Goal: Information Seeking & Learning: Learn about a topic

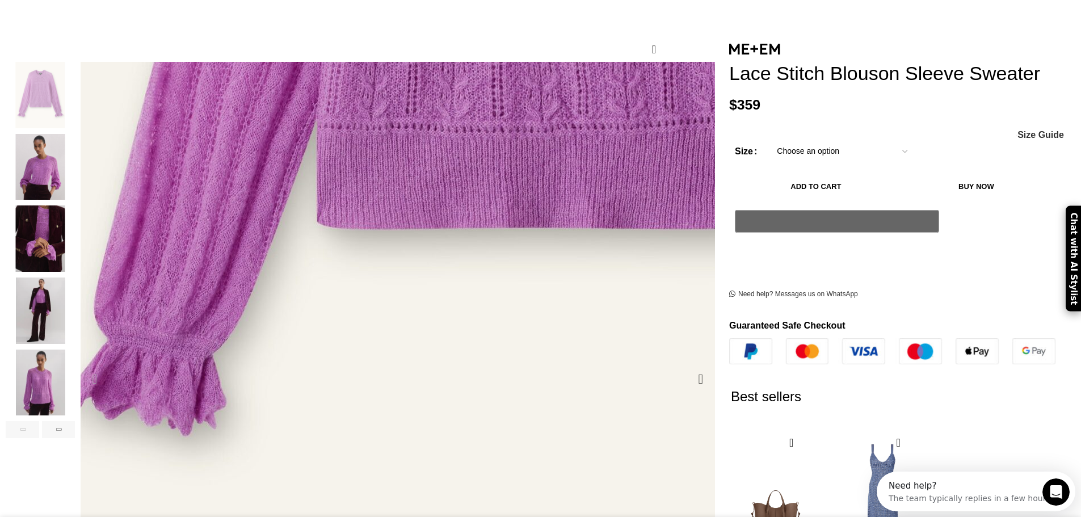
scroll to position [0, 239]
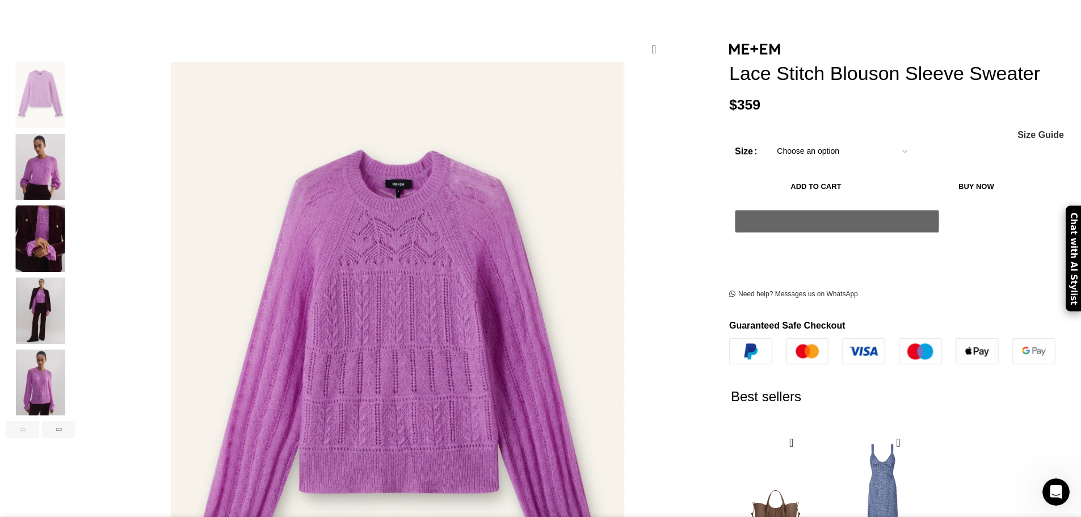
click at [75, 232] on img "3 / 6" at bounding box center [40, 238] width 69 height 66
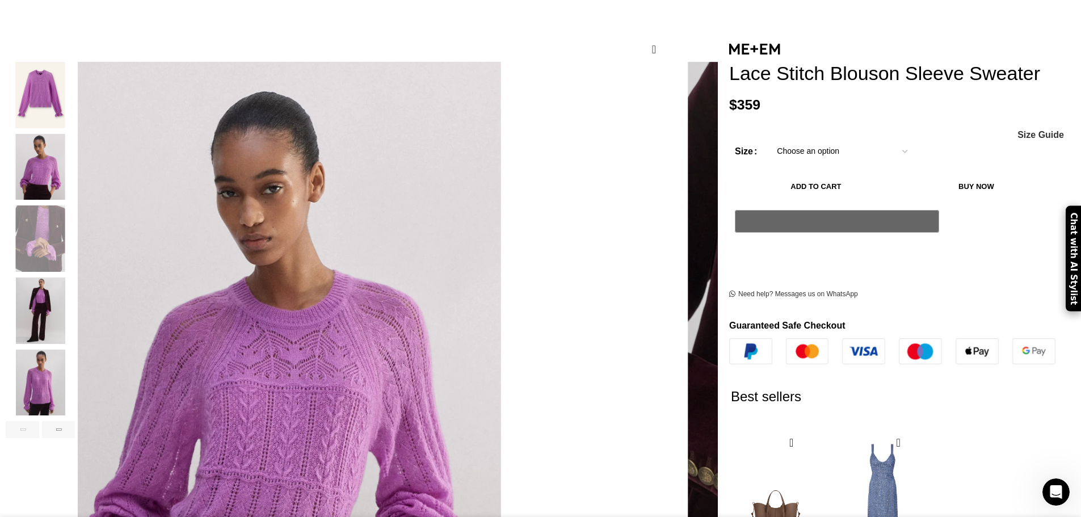
scroll to position [0, 478]
click at [75, 135] on img "2 / 6" at bounding box center [40, 167] width 69 height 66
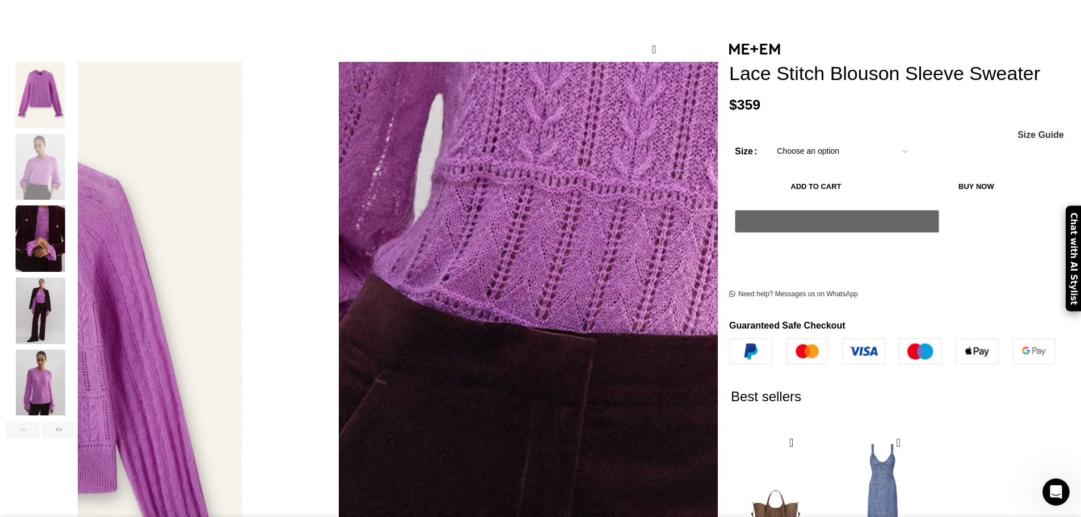
scroll to position [0, 1314]
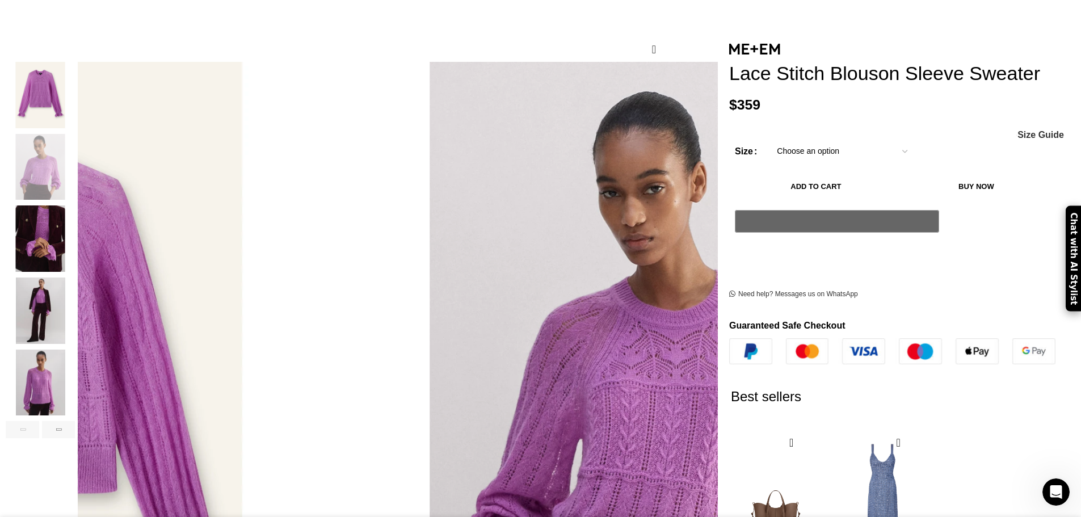
click at [75, 384] on img "5 / 6" at bounding box center [40, 383] width 69 height 66
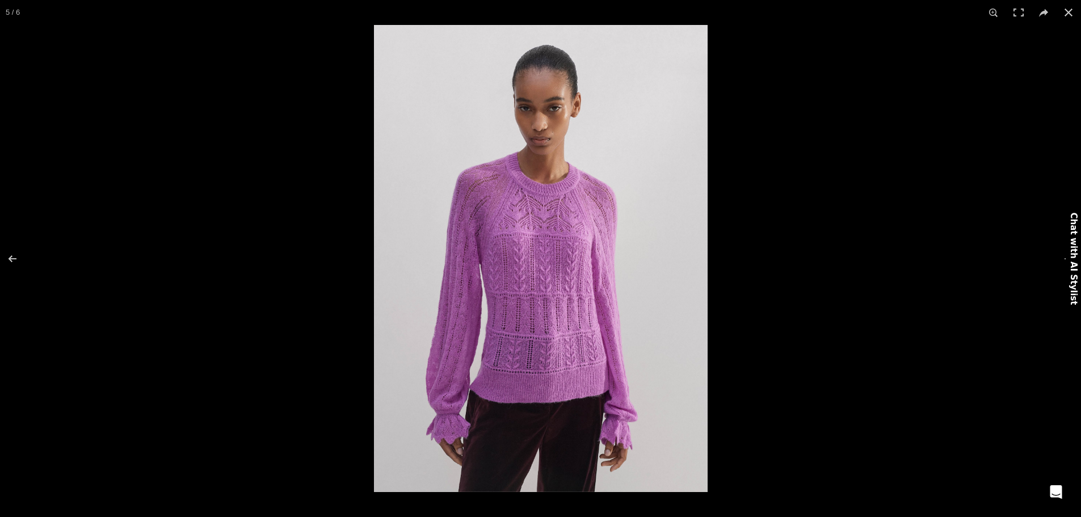
click at [460, 404] on img at bounding box center [541, 258] width 334 height 467
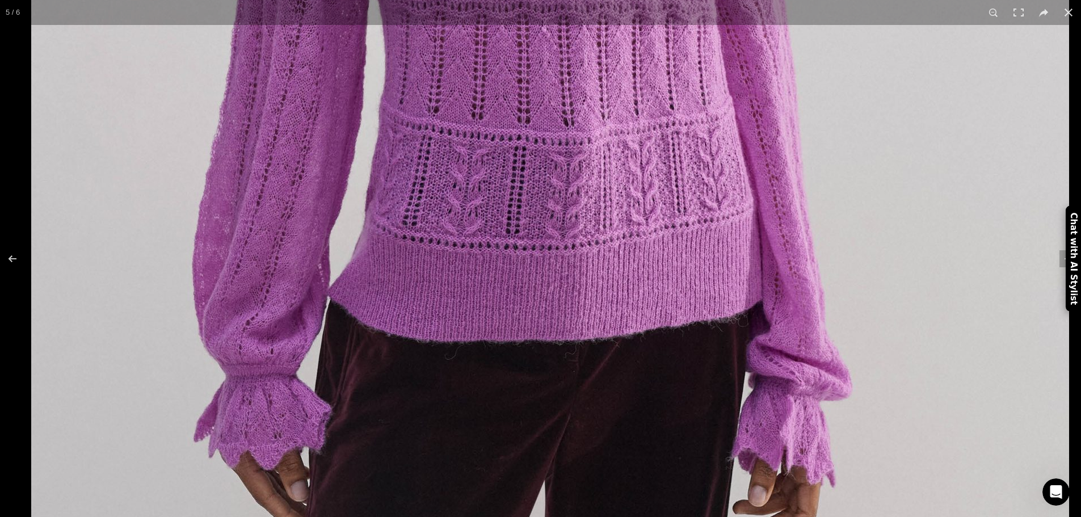
drag, startPoint x: 440, startPoint y: 402, endPoint x: 475, endPoint y: 327, distance: 82.0
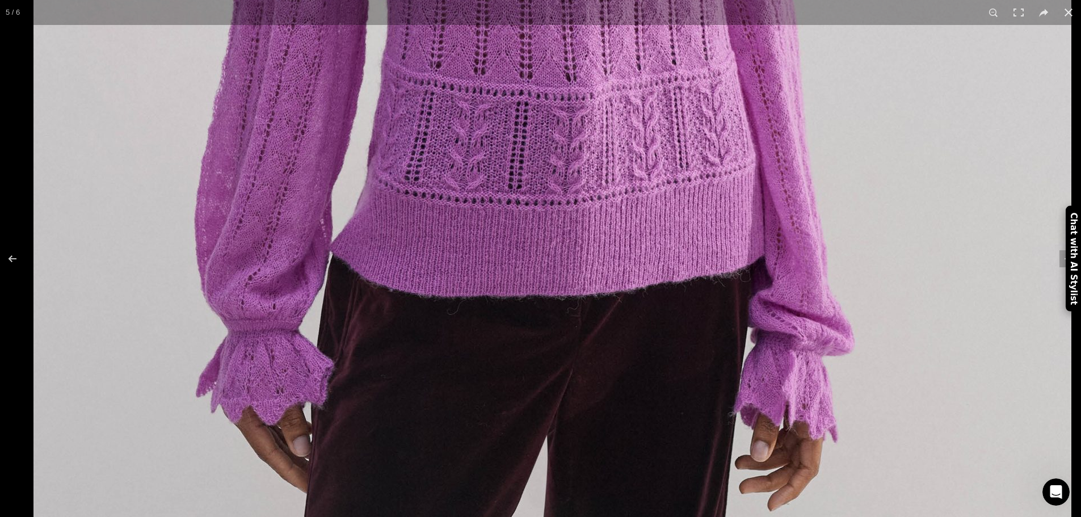
drag, startPoint x: 472, startPoint y: 352, endPoint x: 516, endPoint y: 287, distance: 78.4
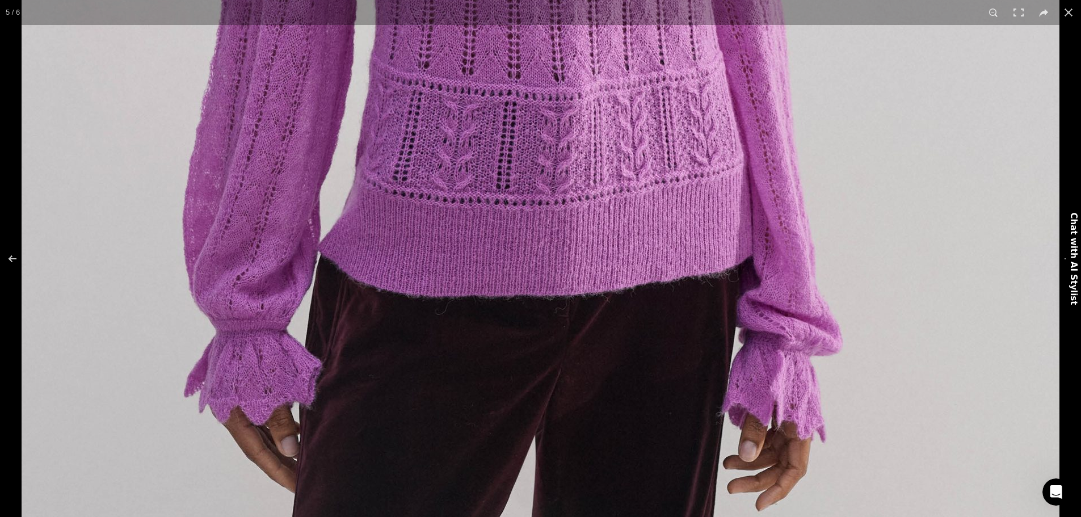
scroll to position [0, 1672]
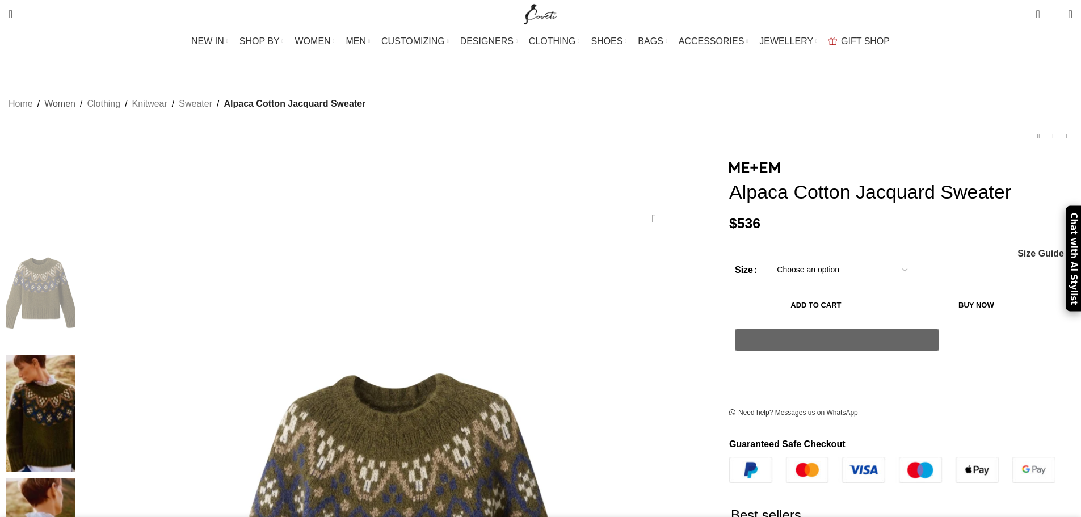
click at [75, 96] on link "Women" at bounding box center [59, 103] width 31 height 15
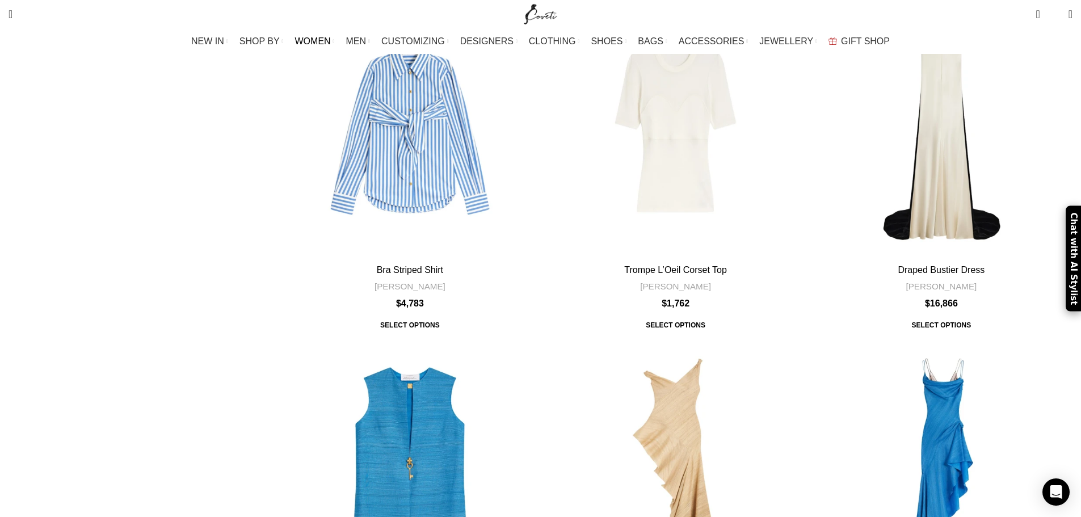
scroll to position [3745, 0]
